Goal: Task Accomplishment & Management: Complete application form

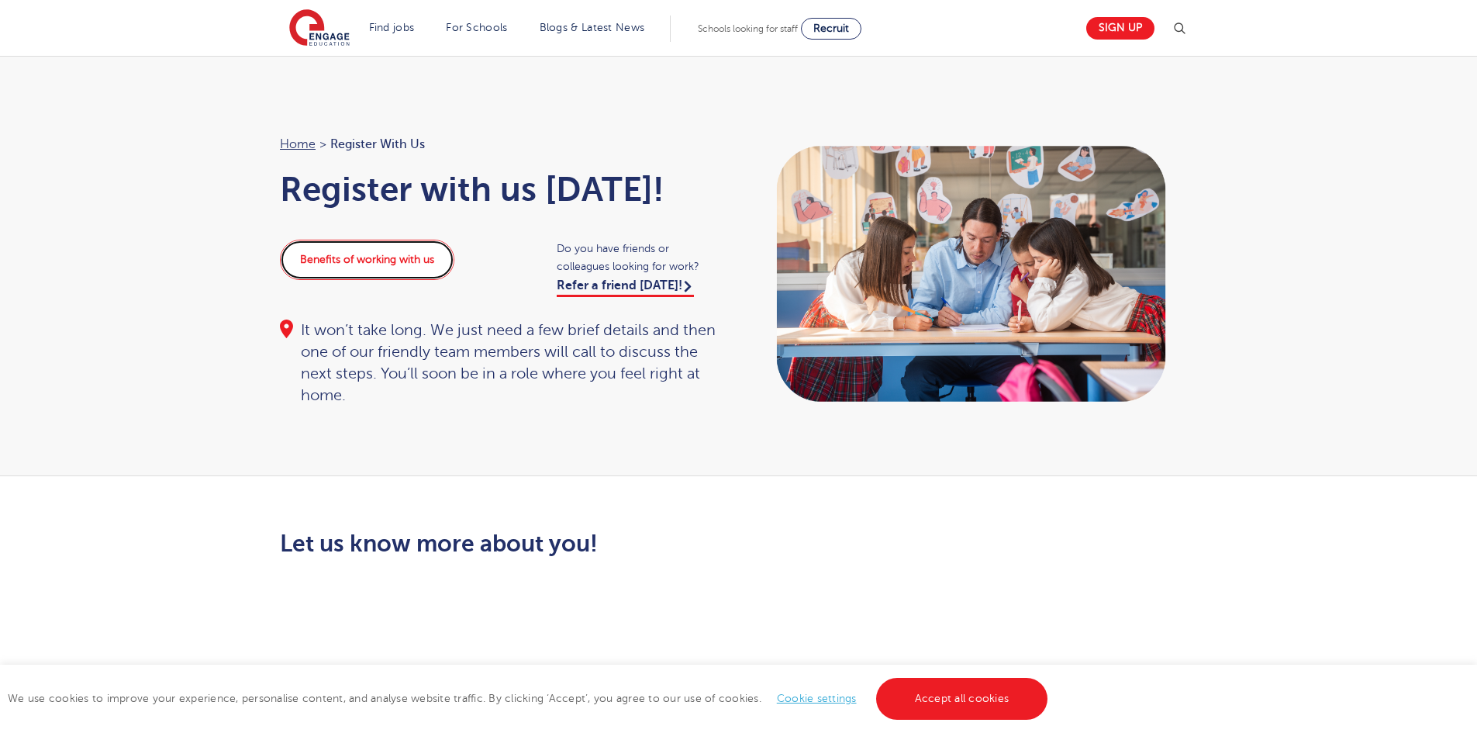
click at [366, 251] on link "Benefits of working with us" at bounding box center [367, 260] width 175 height 40
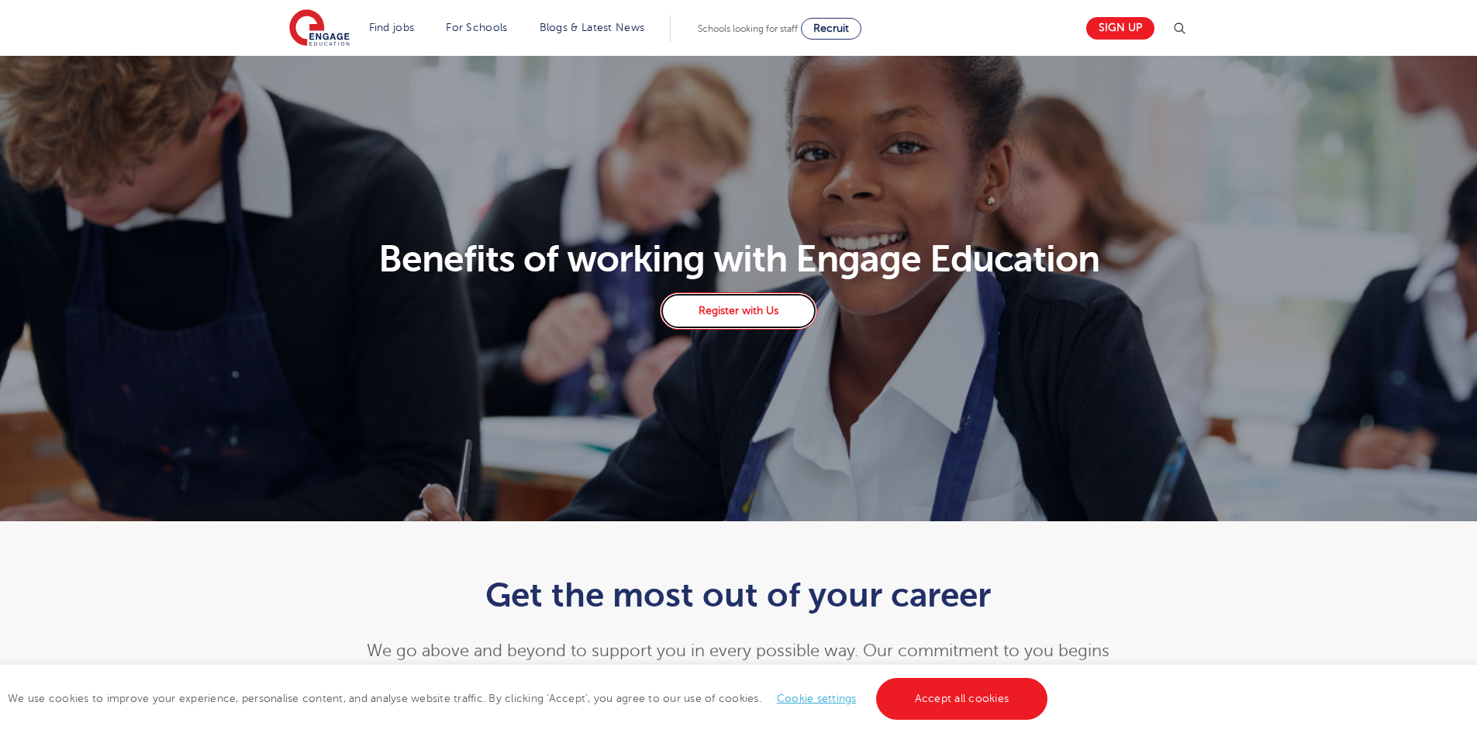
click at [757, 322] on link "Register with Us" at bounding box center [738, 310] width 157 height 37
